Goal: Navigation & Orientation: Find specific page/section

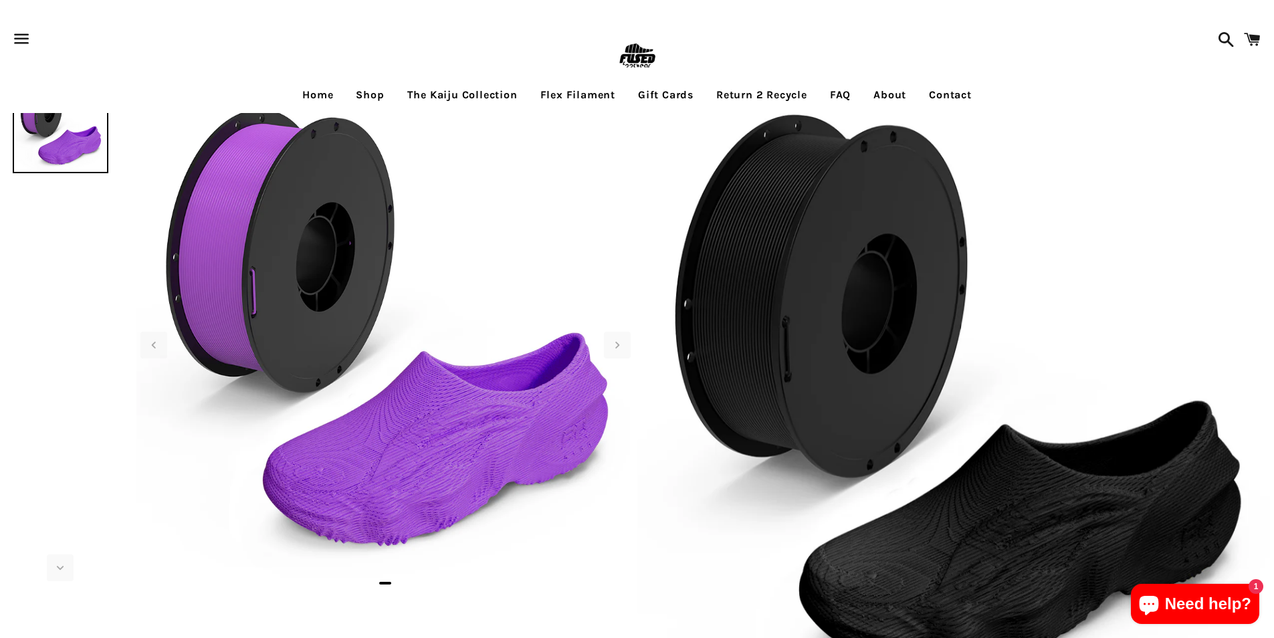
click at [1217, 43] on span at bounding box center [1222, 39] width 23 height 40
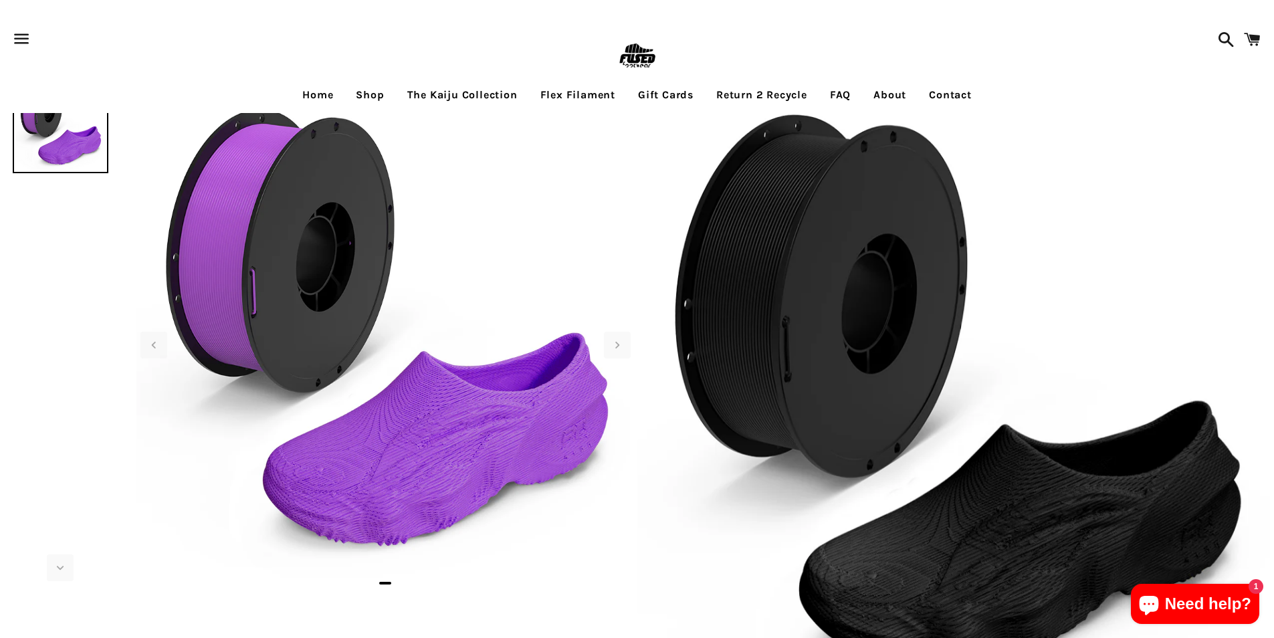
click at [746, 108] on link "Return 2 Recycle" at bounding box center [761, 94] width 111 height 33
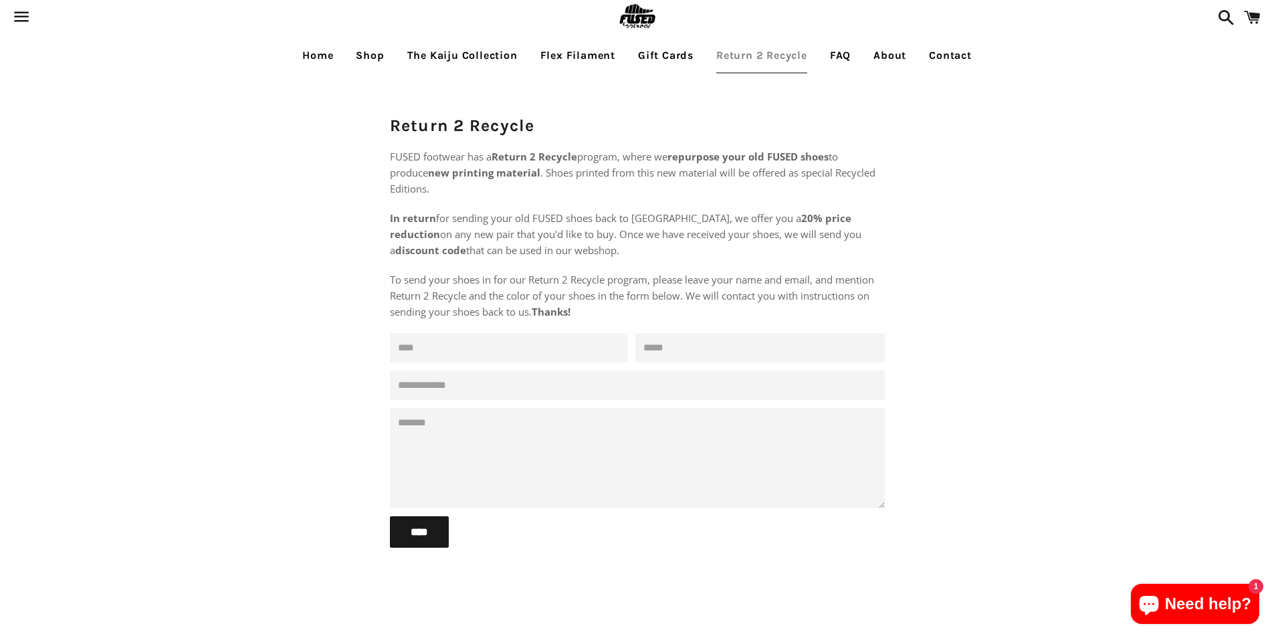
scroll to position [98, 0]
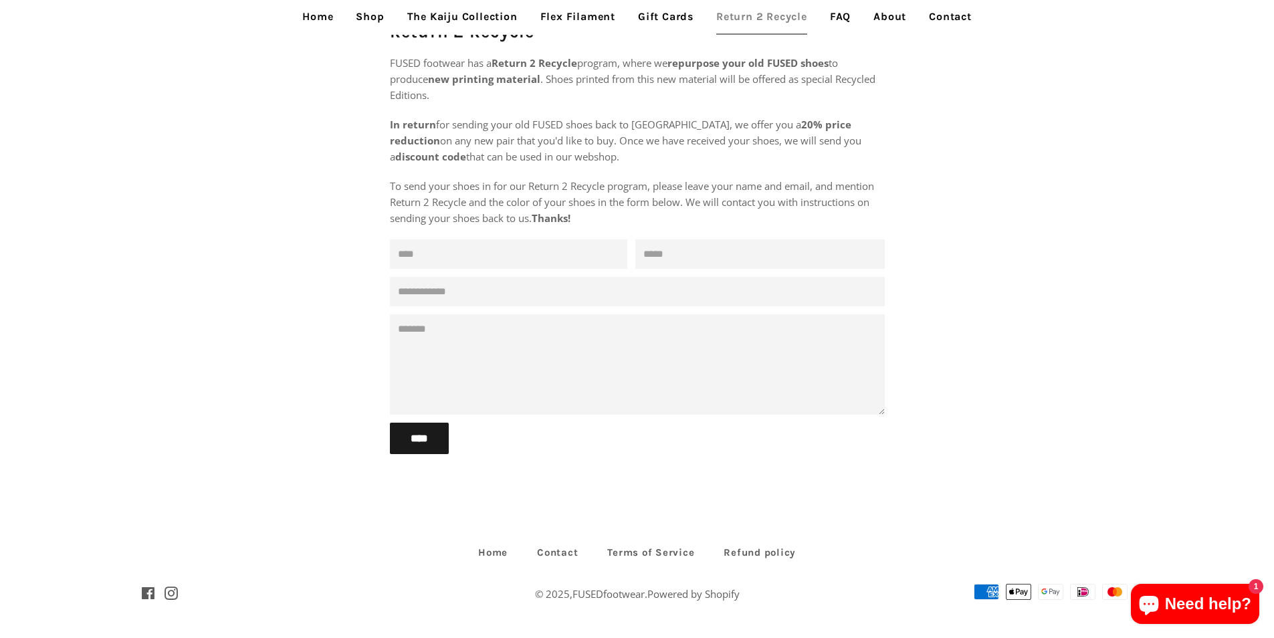
click at [376, 29] on link "Shop" at bounding box center [370, 16] width 48 height 33
